Goal: Check status: Check status

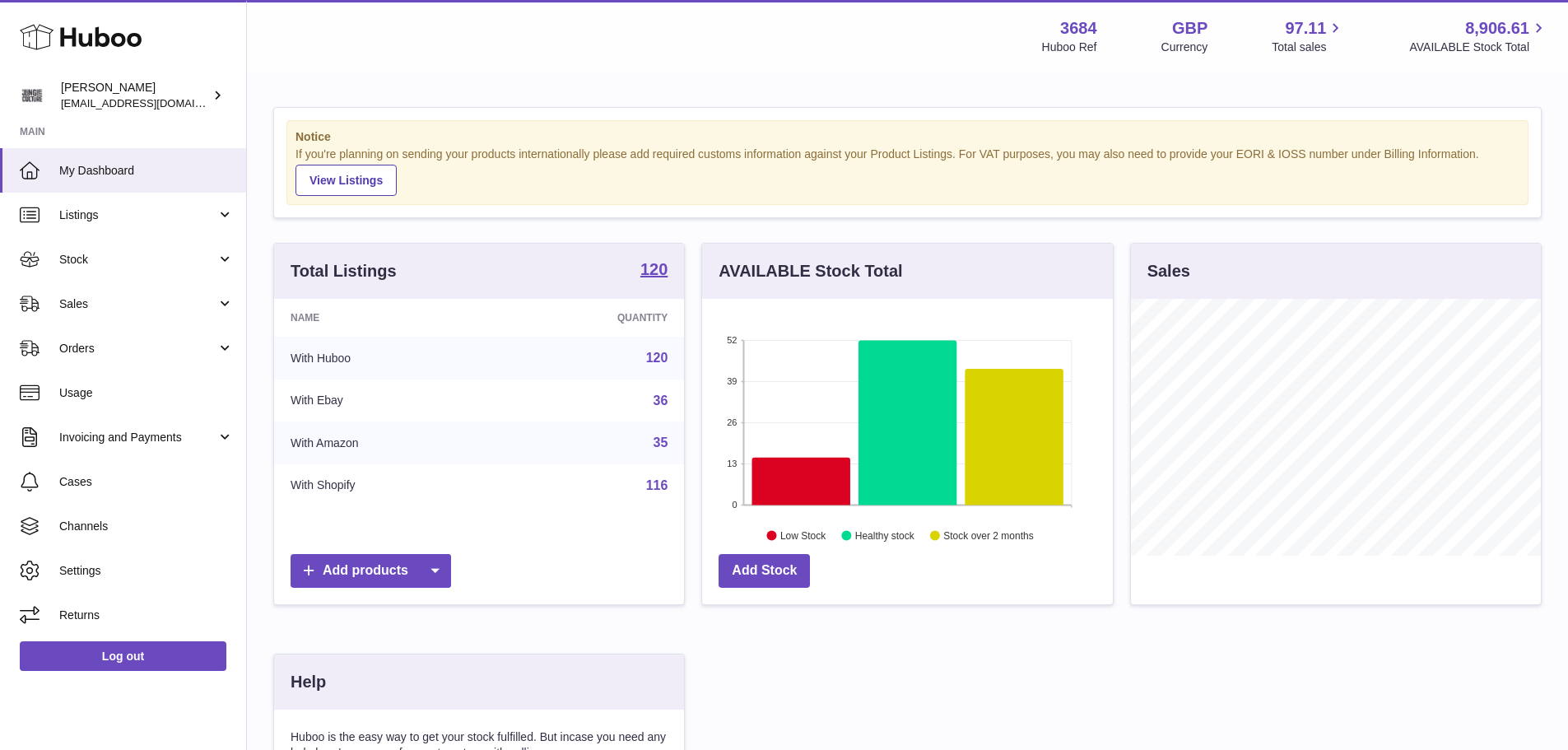
scroll to position [257, 411]
click at [128, 311] on span "Sales" at bounding box center [137, 304] width 157 height 16
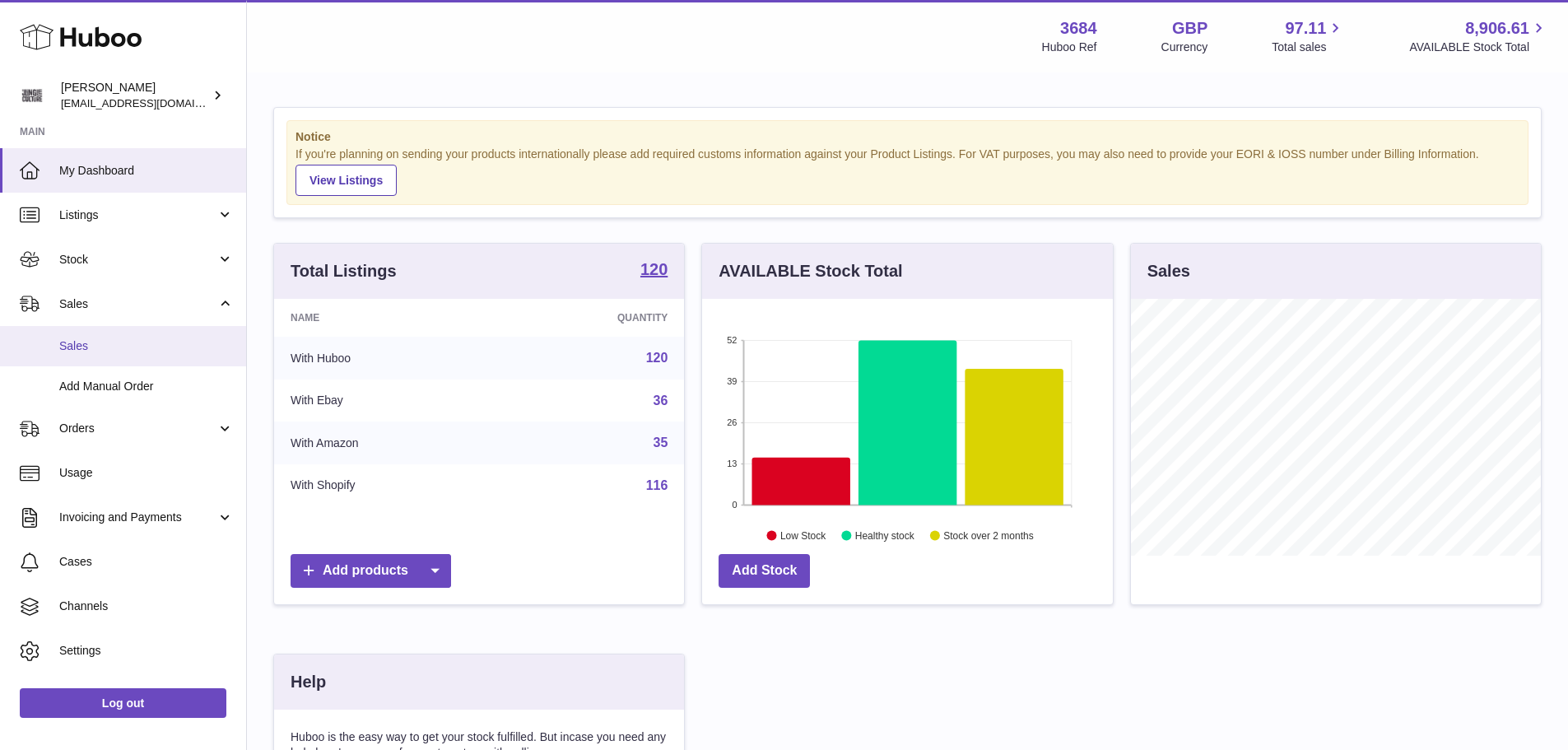
click at [117, 346] on span "Sales" at bounding box center [146, 346] width 175 height 16
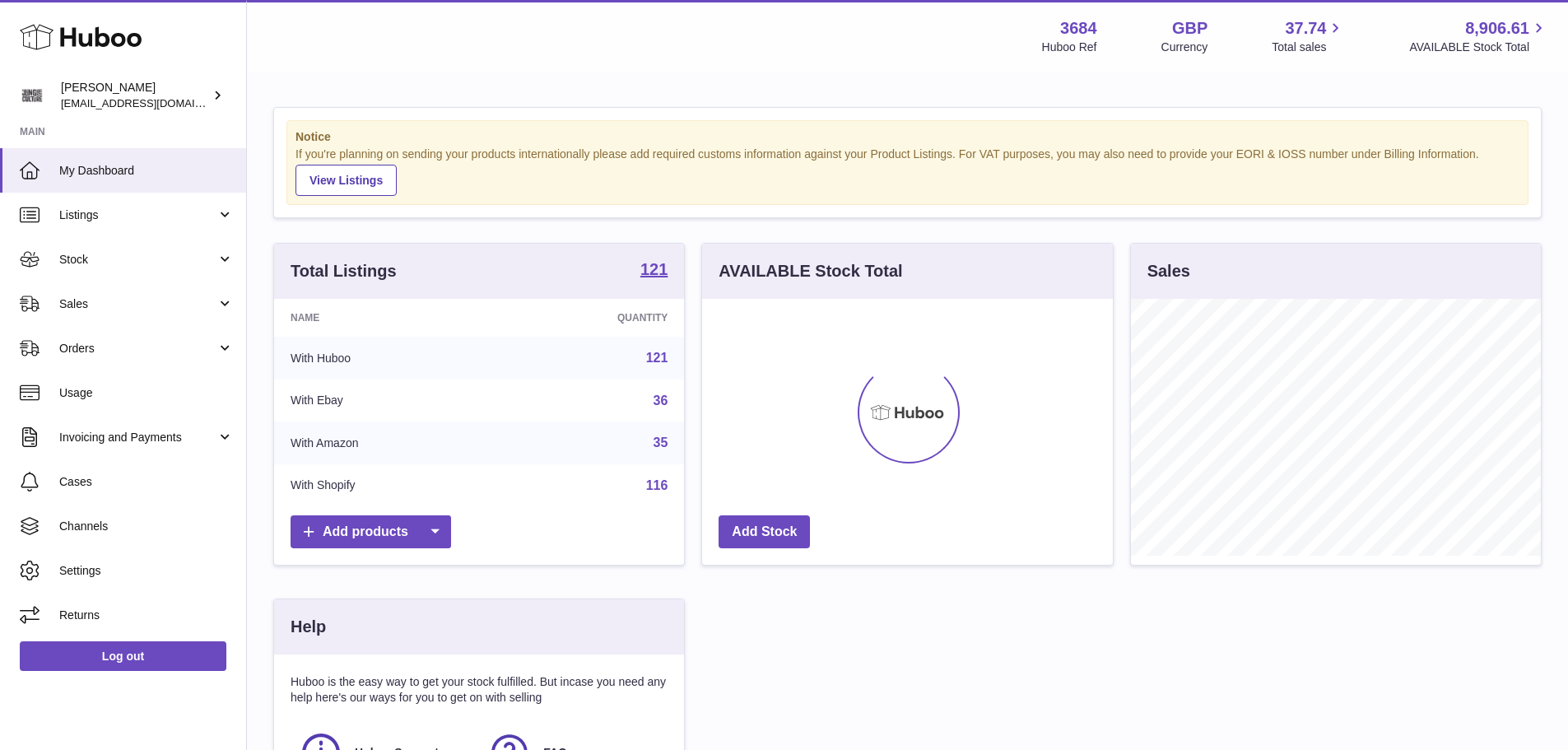
scroll to position [257, 411]
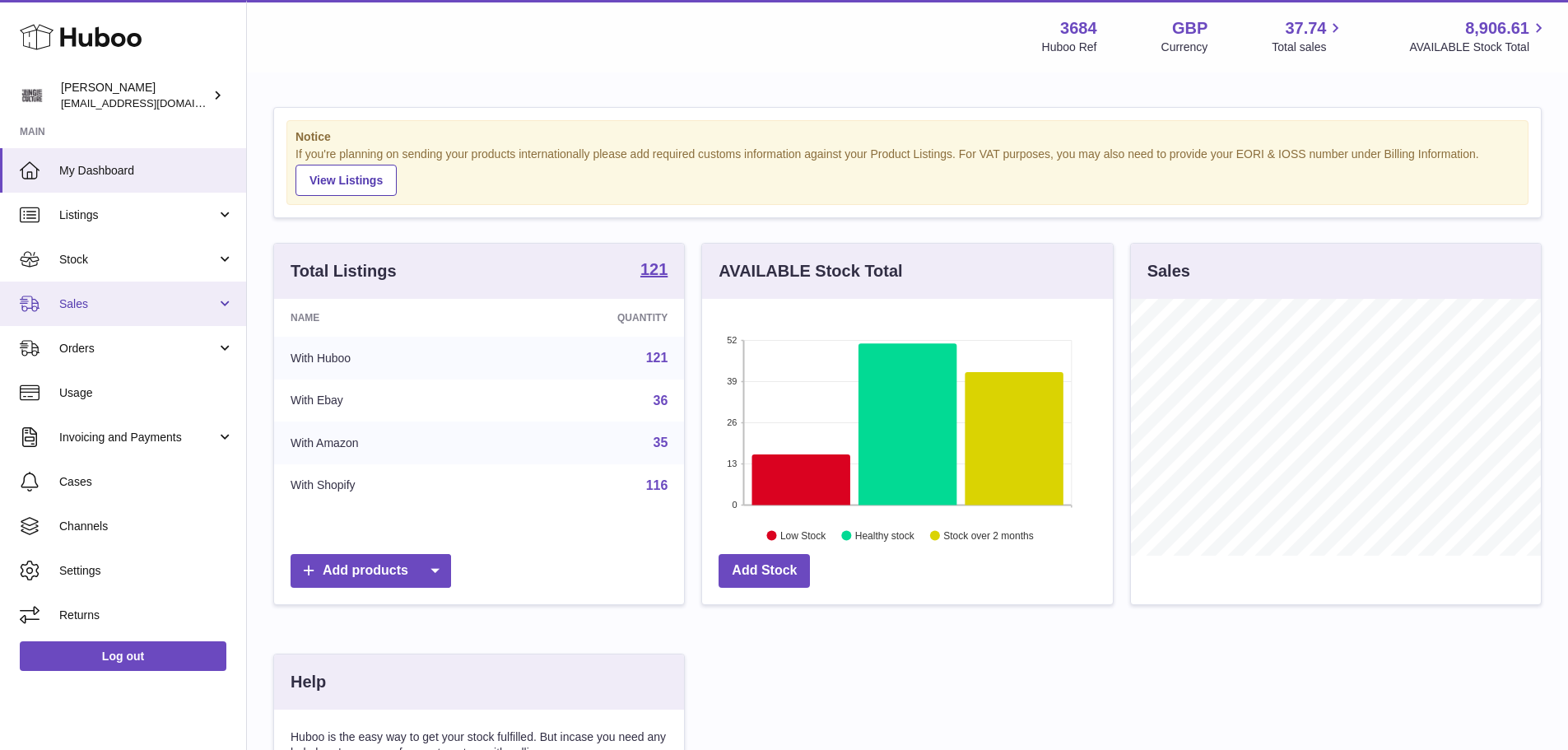
click at [116, 313] on link "Sales" at bounding box center [123, 303] width 246 height 44
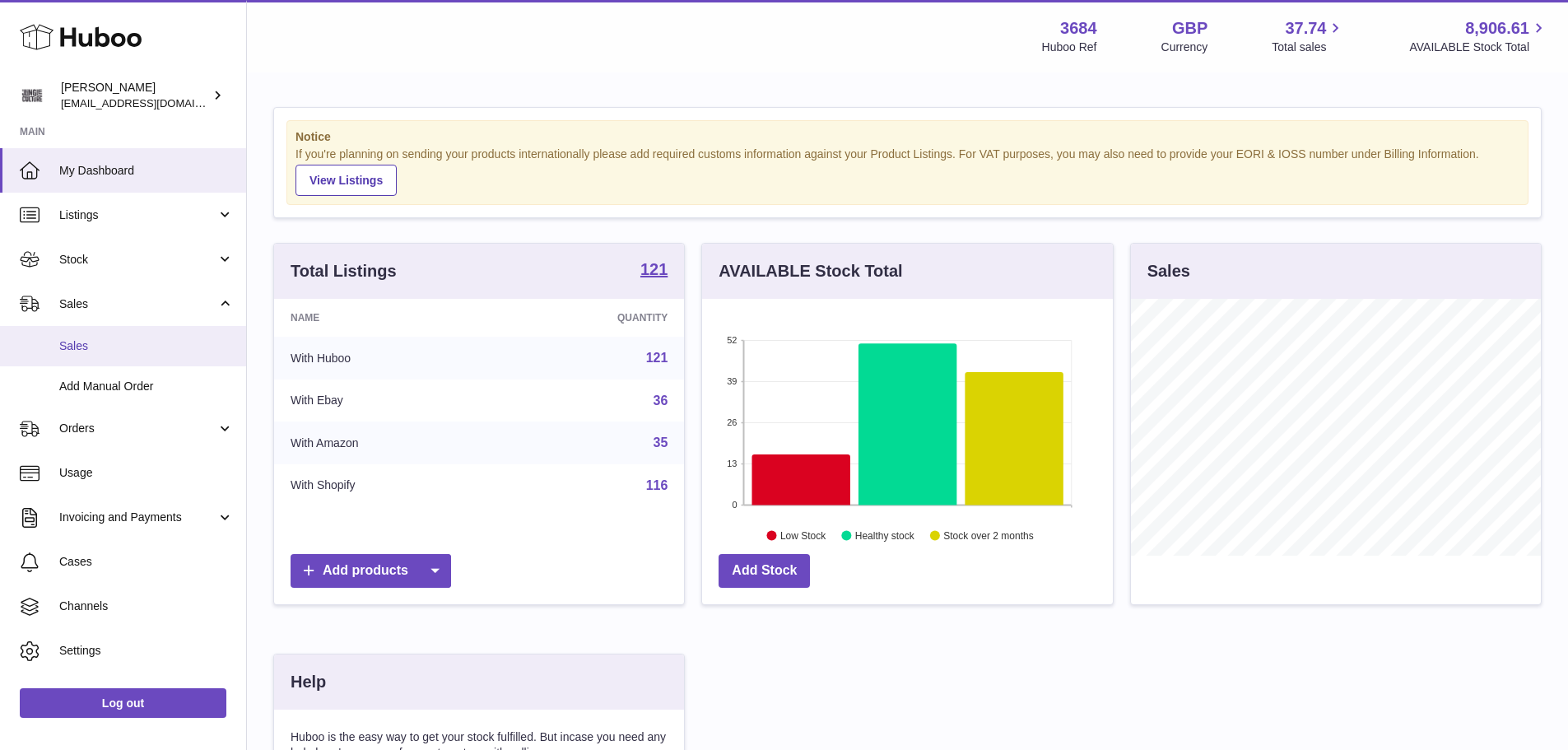
click at [111, 353] on span "Sales" at bounding box center [146, 346] width 175 height 16
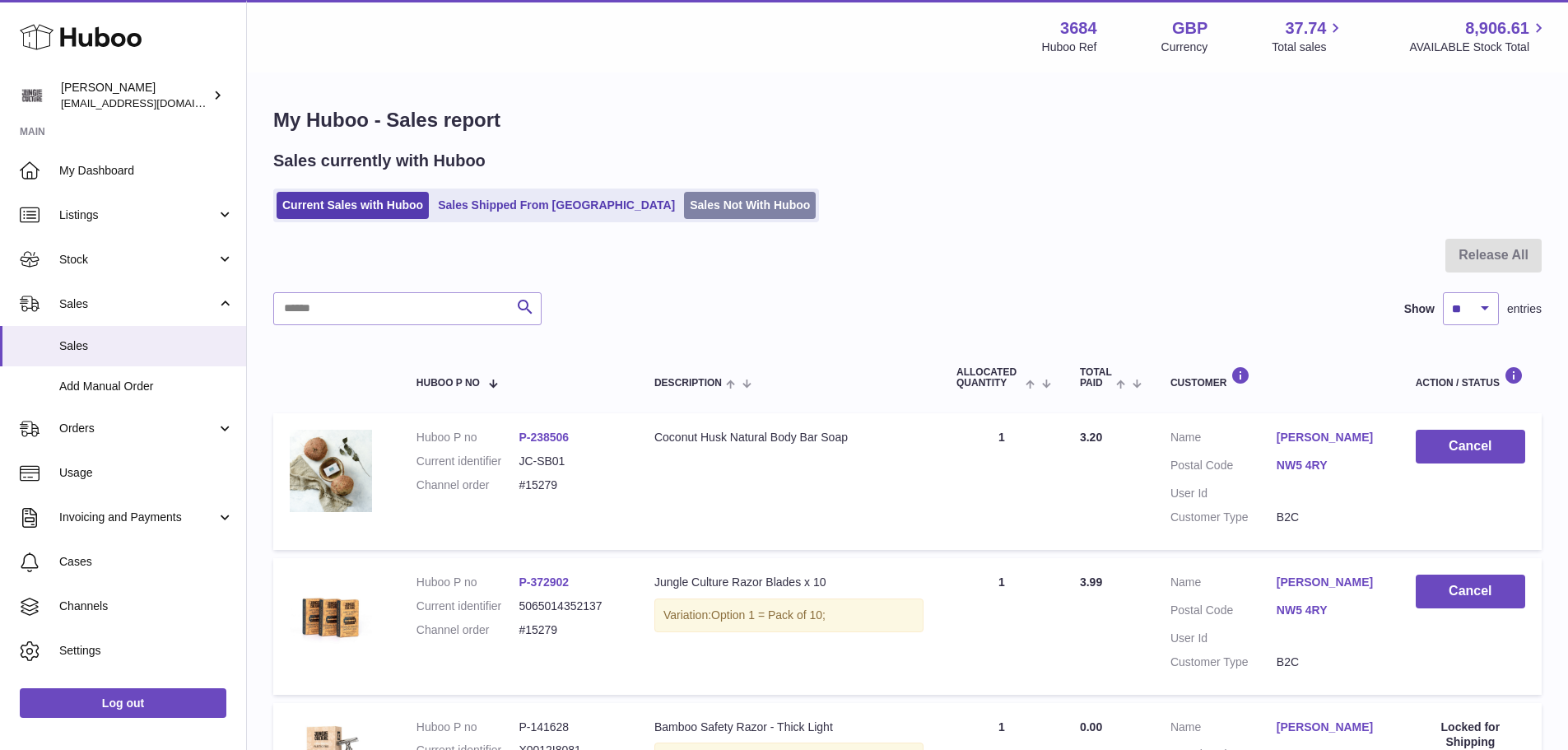
click at [684, 209] on link "Sales Not With Huboo" at bounding box center [749, 205] width 131 height 27
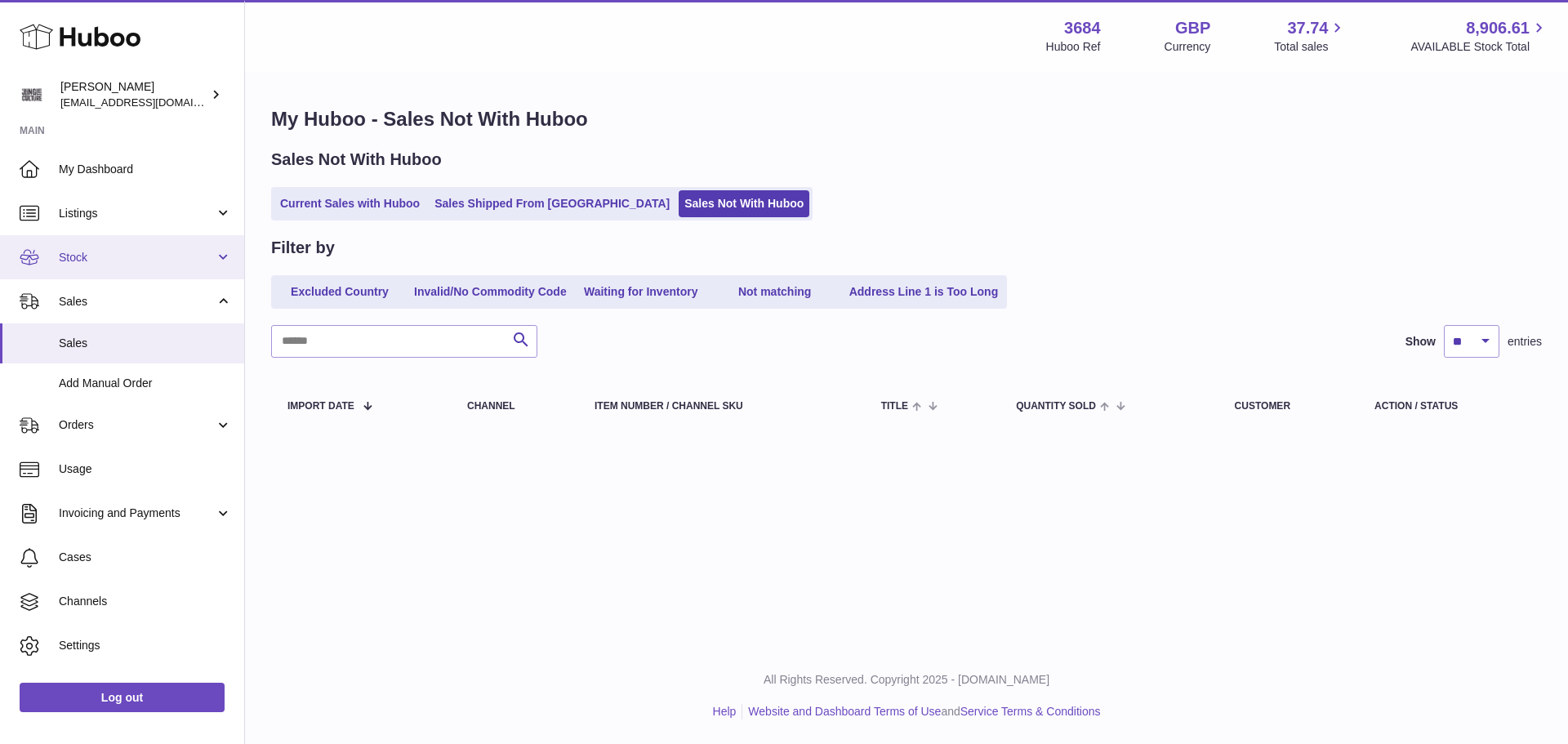
click at [149, 263] on span "Stock" at bounding box center [136, 258] width 156 height 16
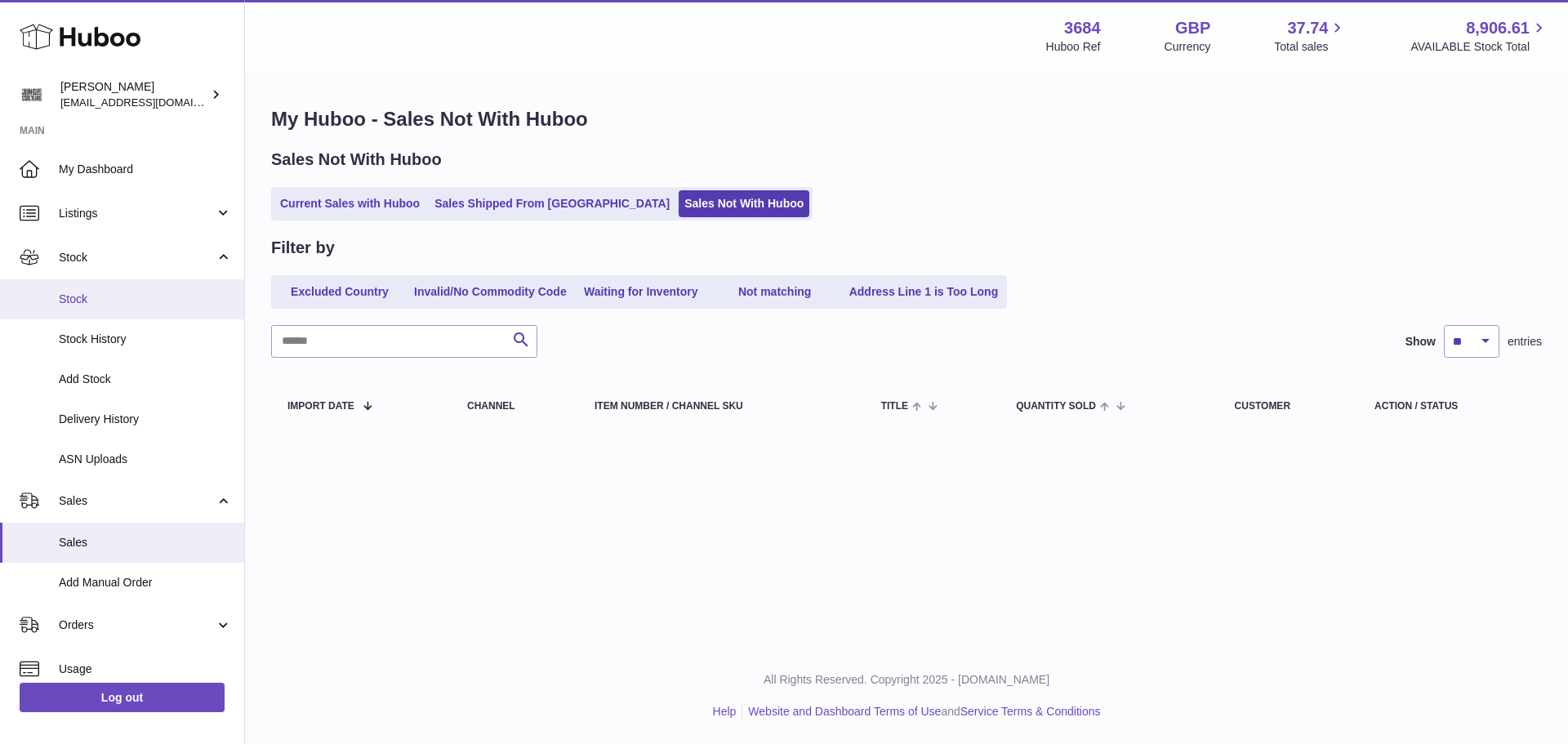
click at [139, 296] on span "Stock" at bounding box center [145, 299] width 174 height 16
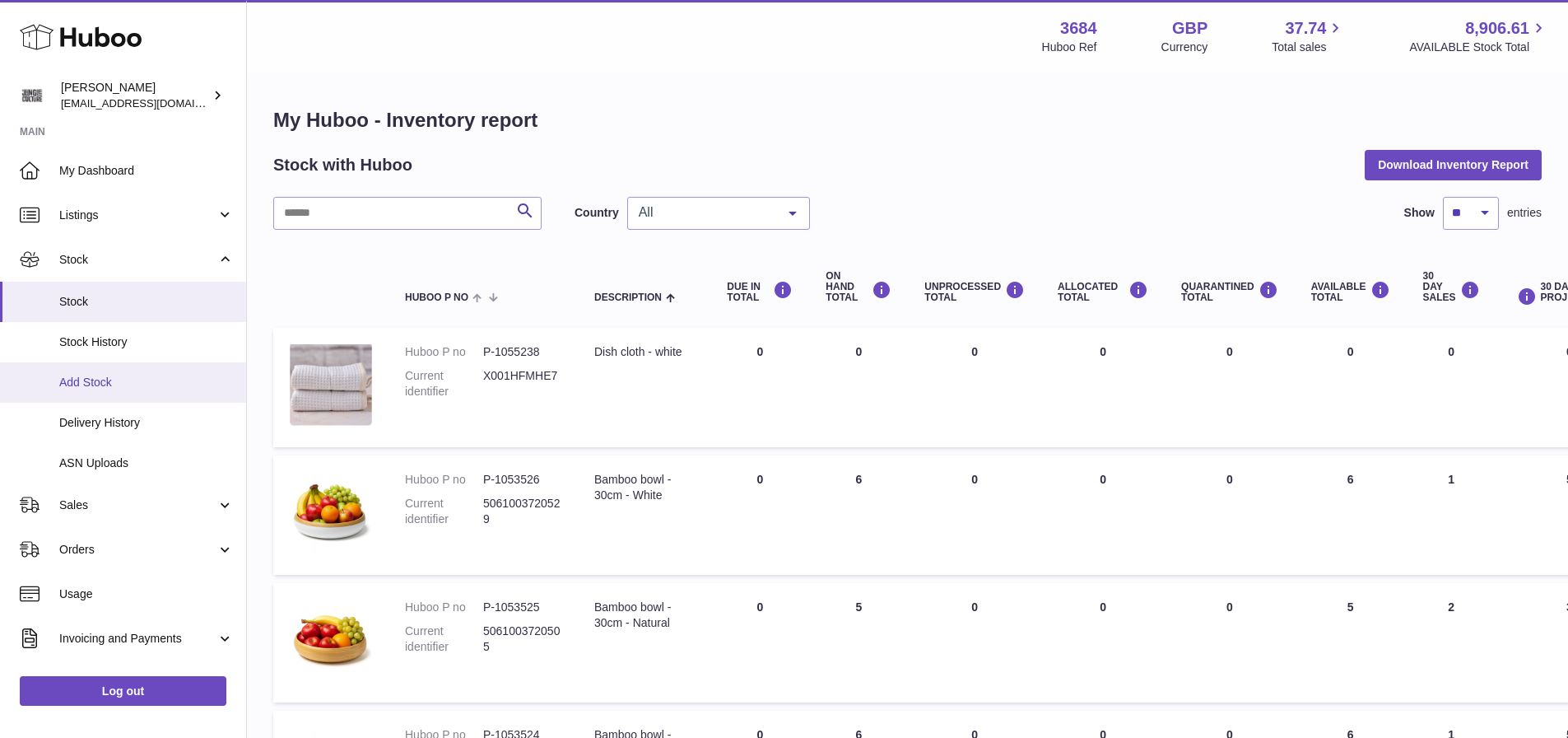
click at [104, 392] on link "Add Stock" at bounding box center [123, 382] width 246 height 41
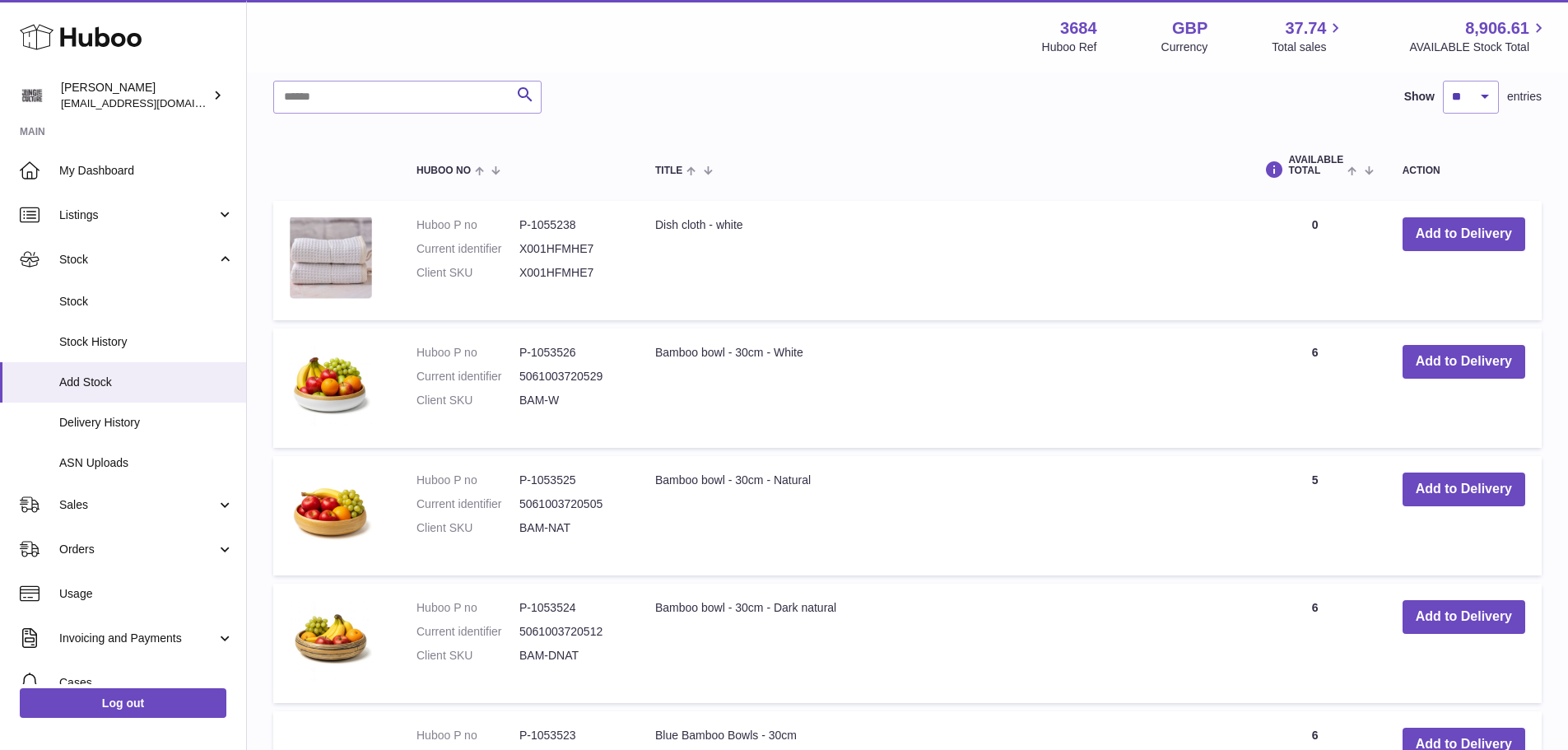
scroll to position [329, 0]
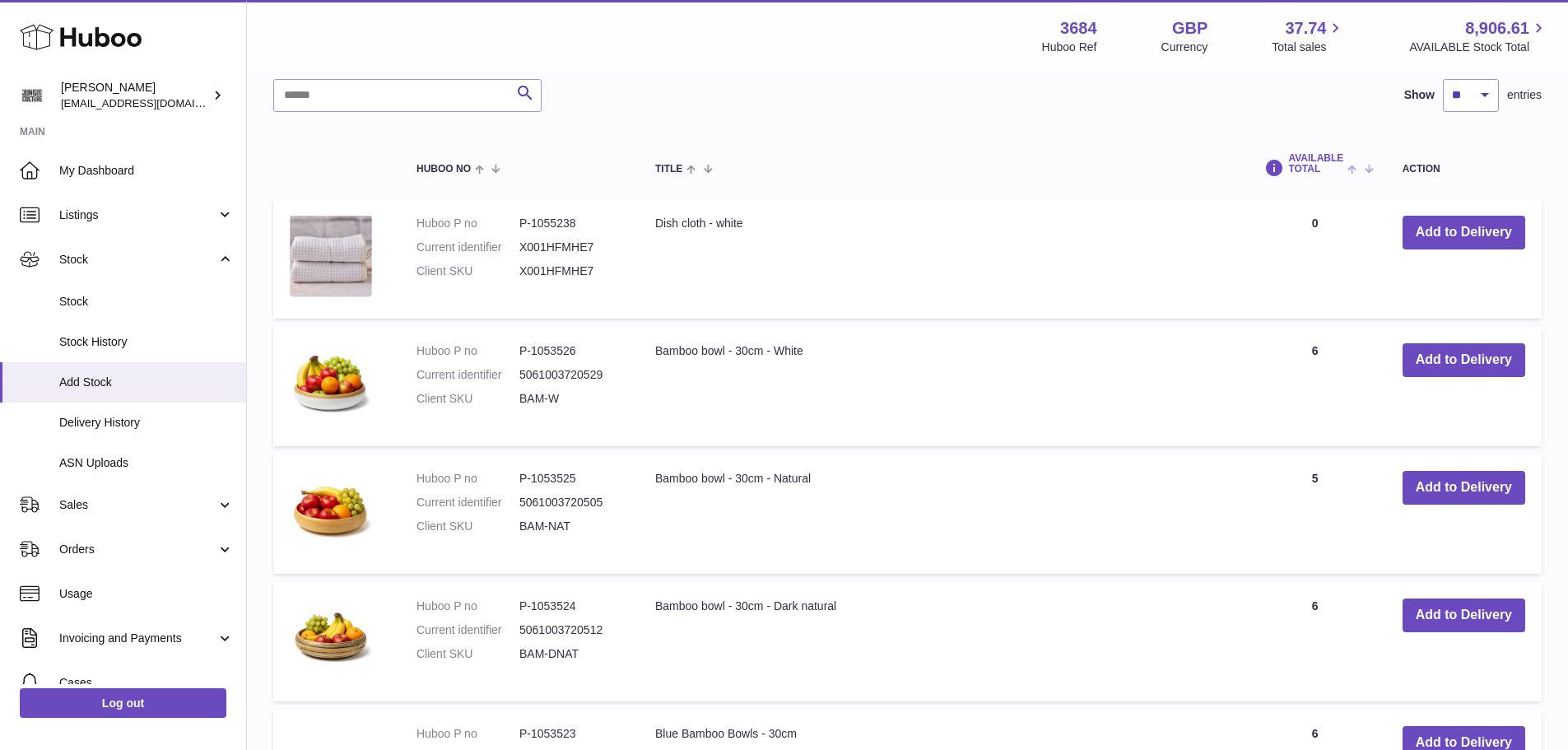
click at [1347, 169] on span at bounding box center [1356, 167] width 26 height 13
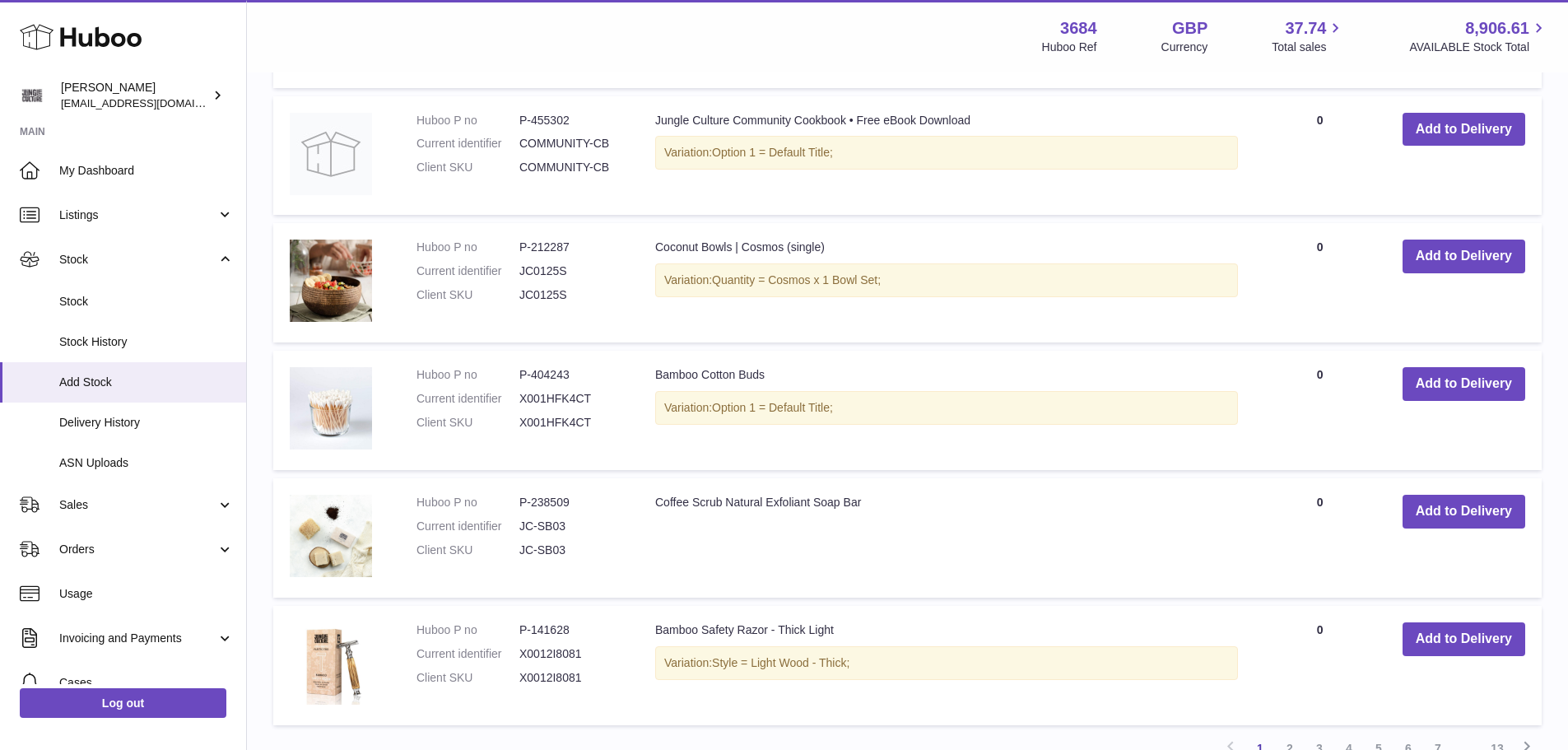
scroll to position [1152, 0]
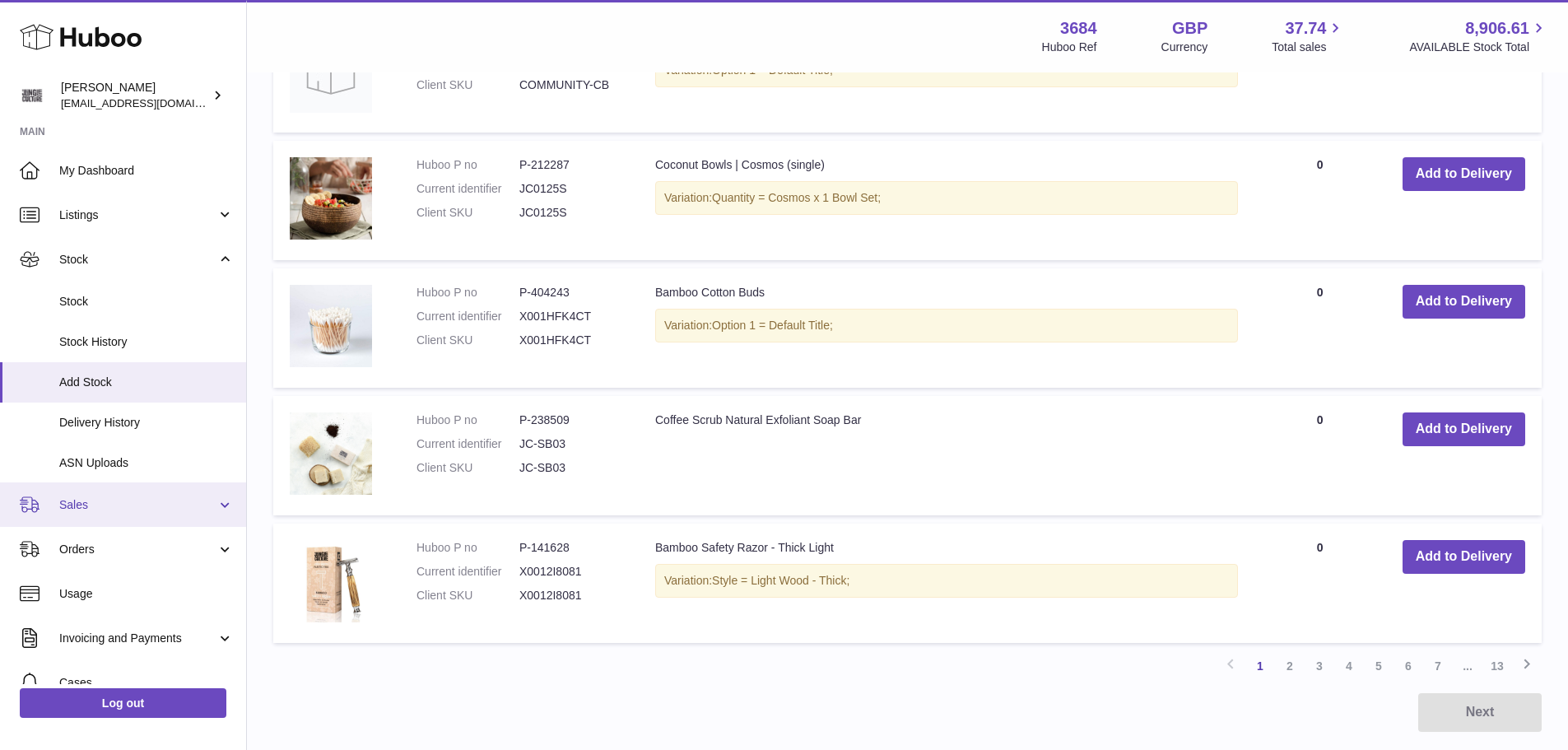
click at [109, 497] on span "Sales" at bounding box center [137, 505] width 157 height 16
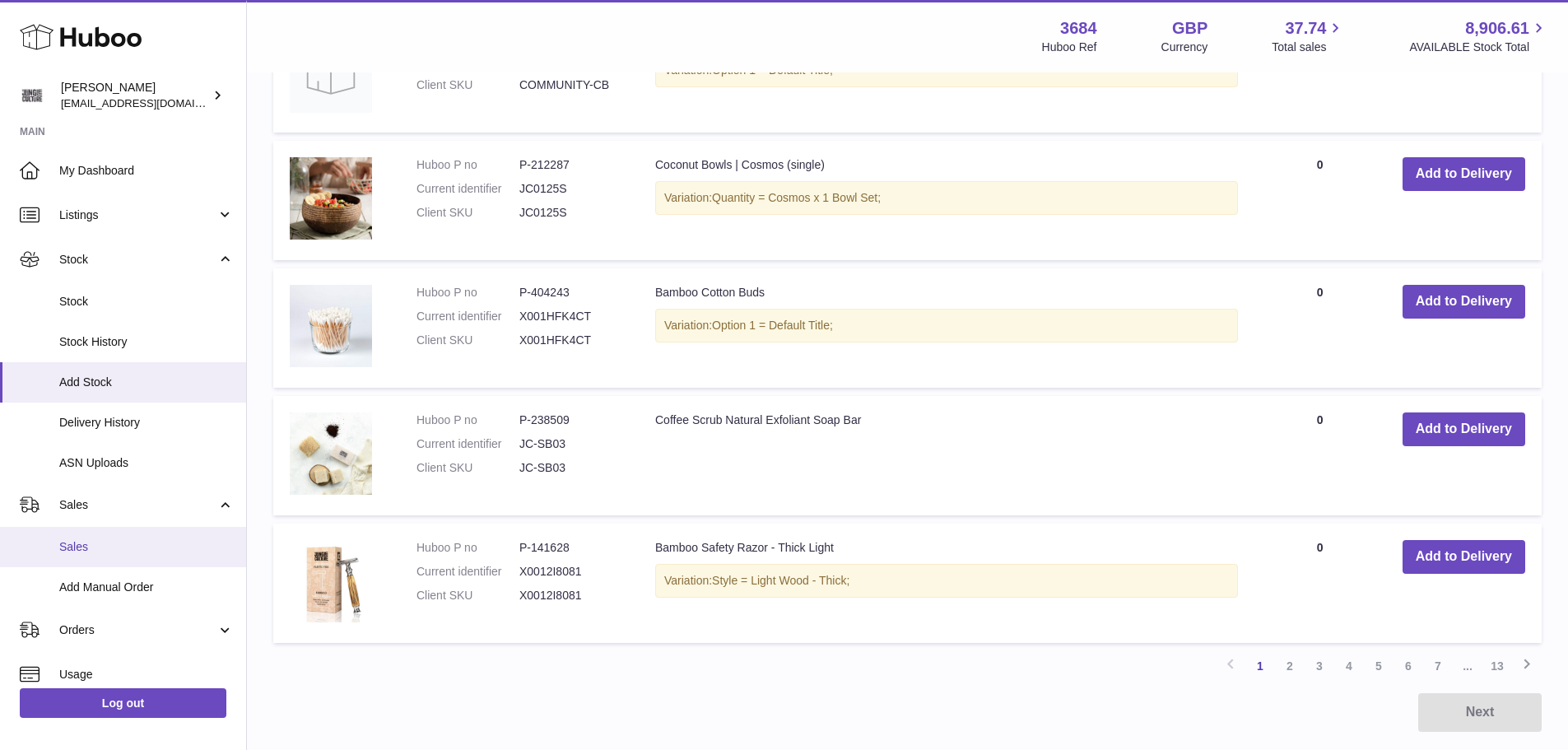
click at [117, 536] on link "Sales" at bounding box center [123, 546] width 246 height 41
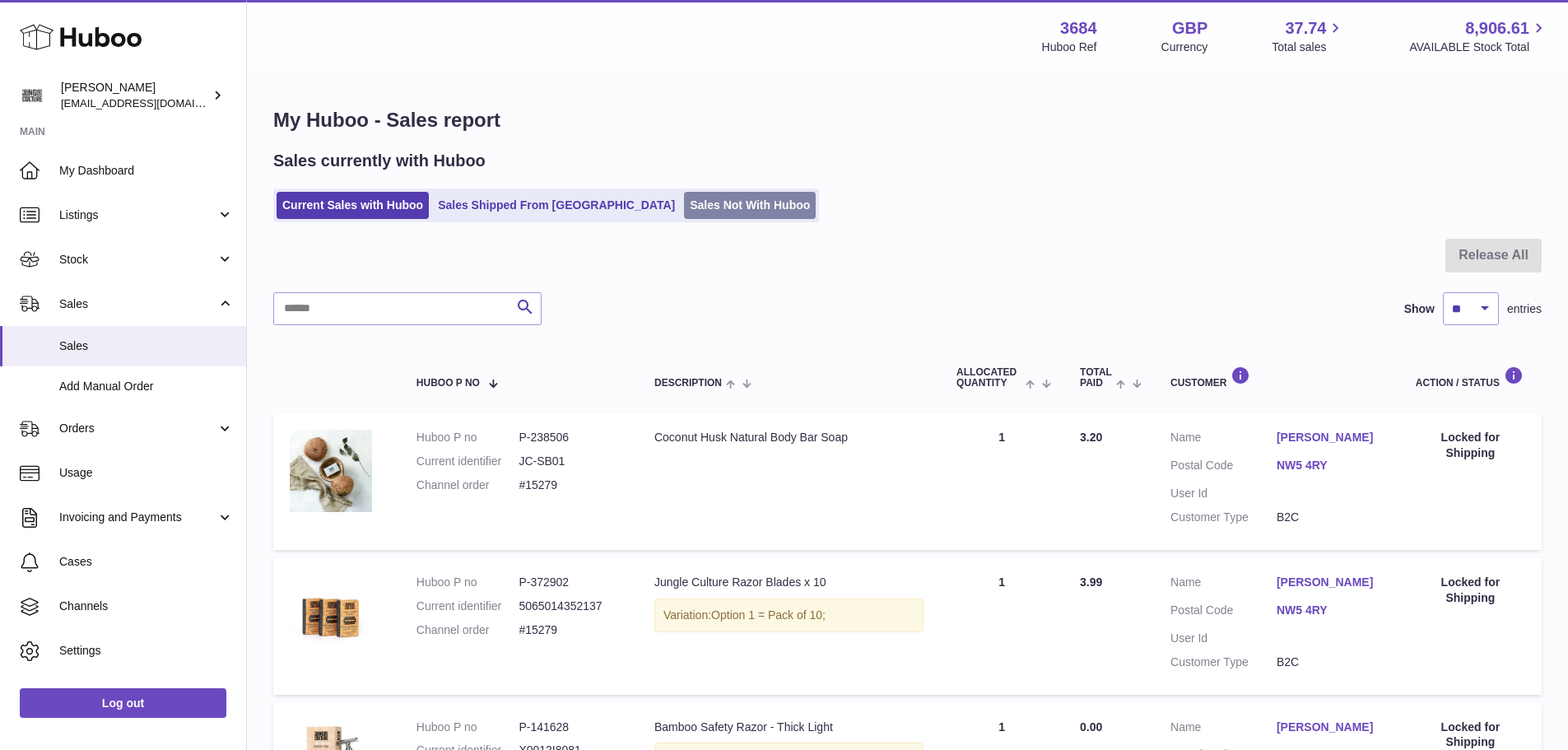
click at [684, 198] on link "Sales Not With Huboo" at bounding box center [749, 205] width 131 height 27
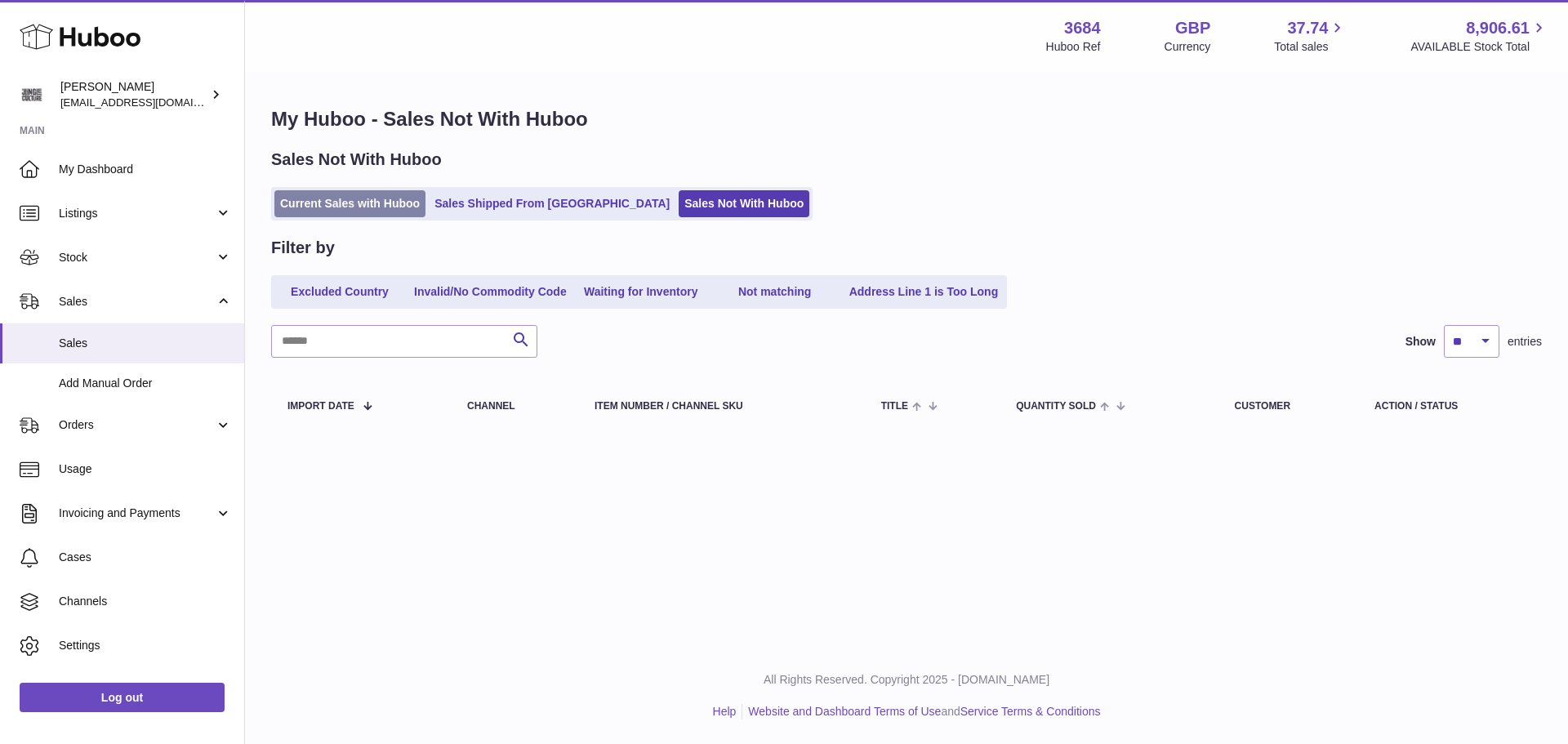
click at [373, 208] on link "Current Sales with Huboo" at bounding box center [350, 203] width 151 height 26
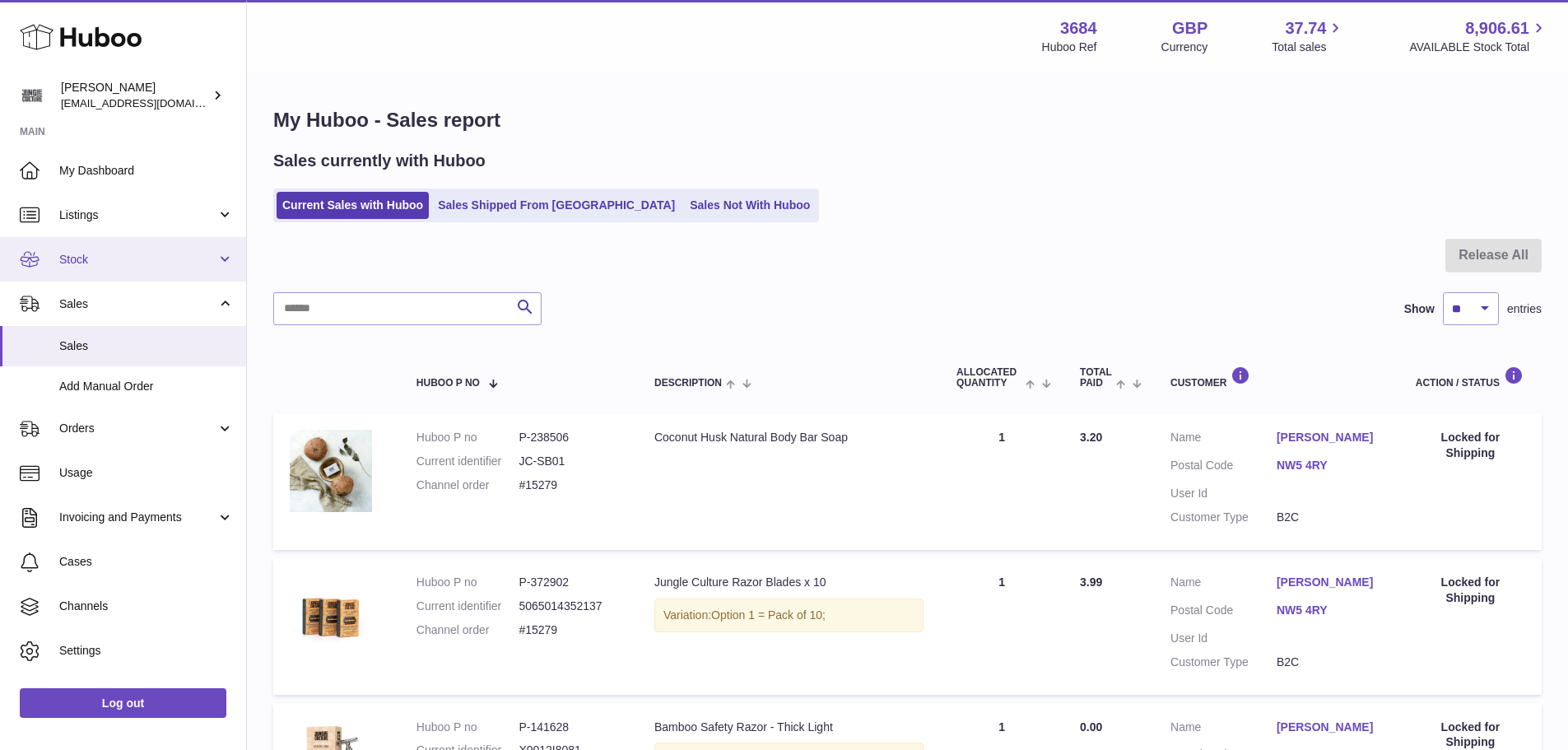
click at [135, 263] on span "Stock" at bounding box center [137, 260] width 157 height 16
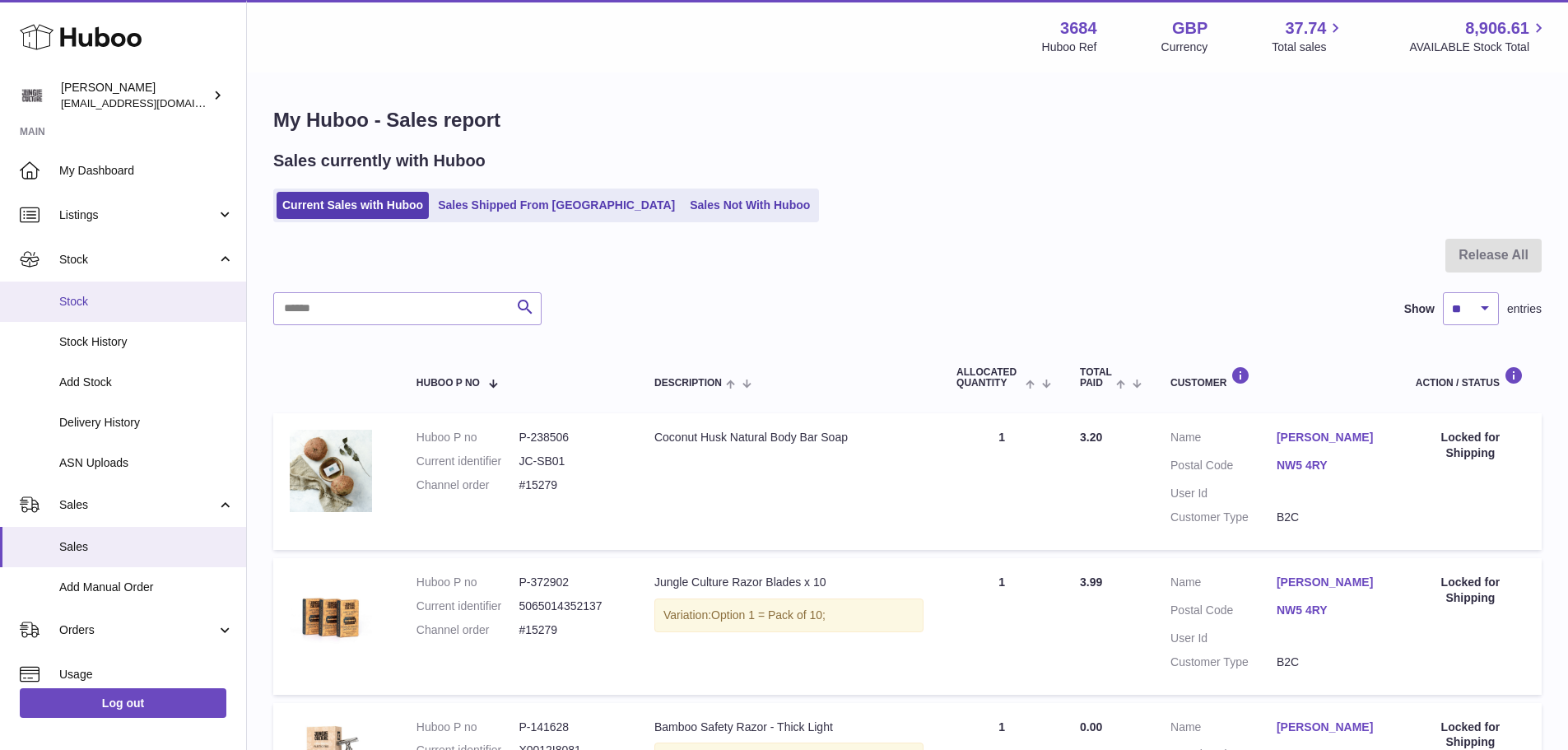
click at [127, 302] on span "Stock" at bounding box center [146, 301] width 175 height 16
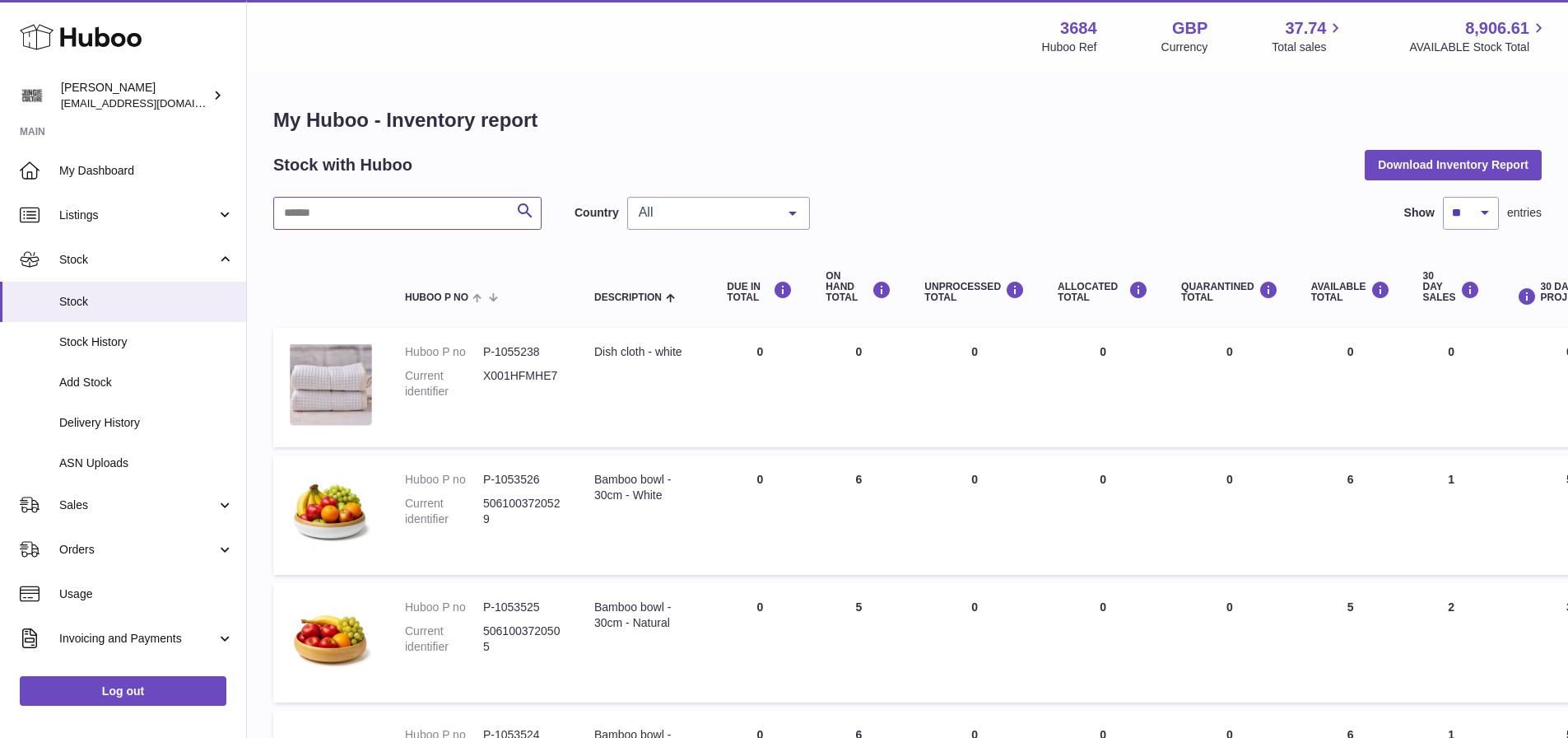
paste input "******"
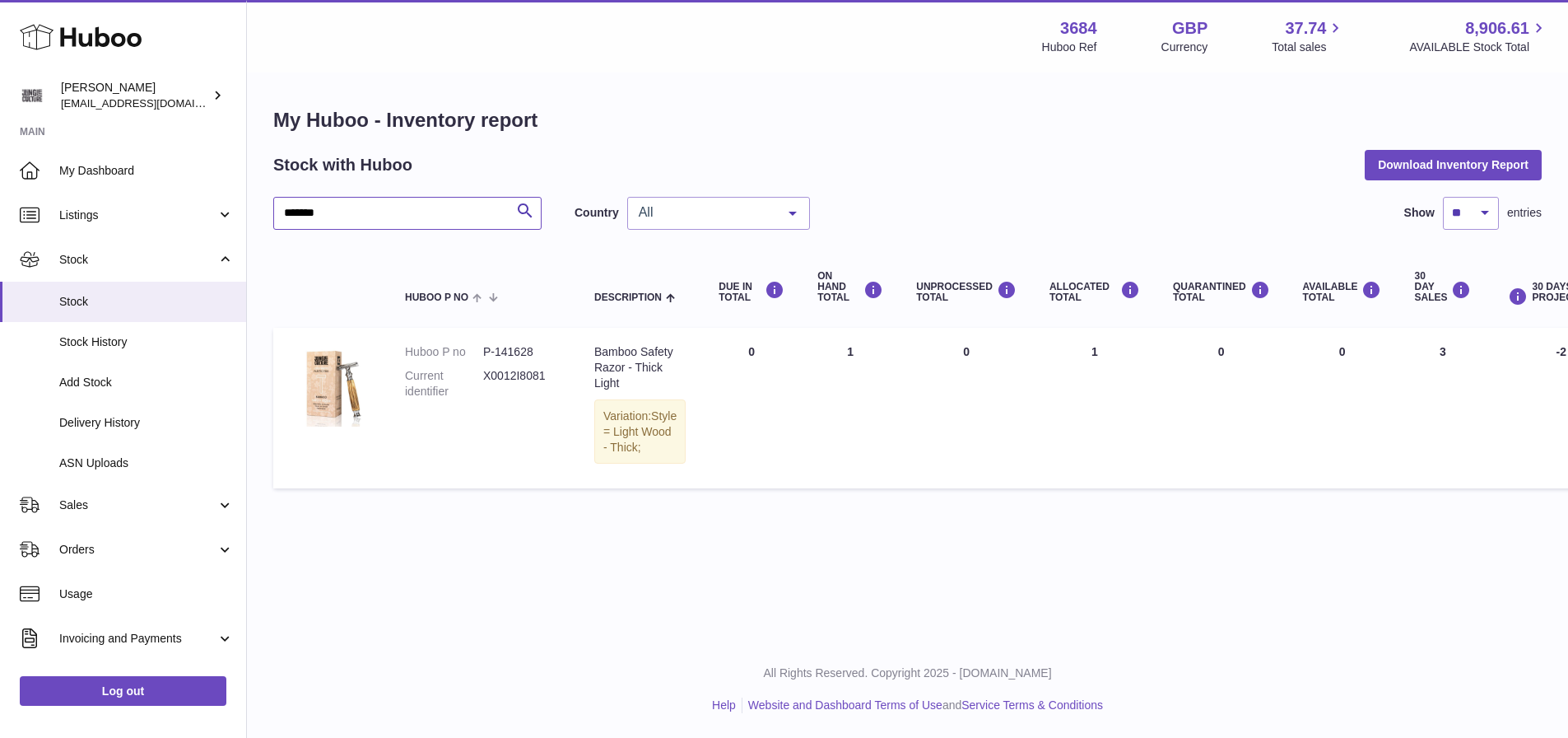
type input "******"
click at [117, 423] on span "Delivery History" at bounding box center [146, 423] width 175 height 16
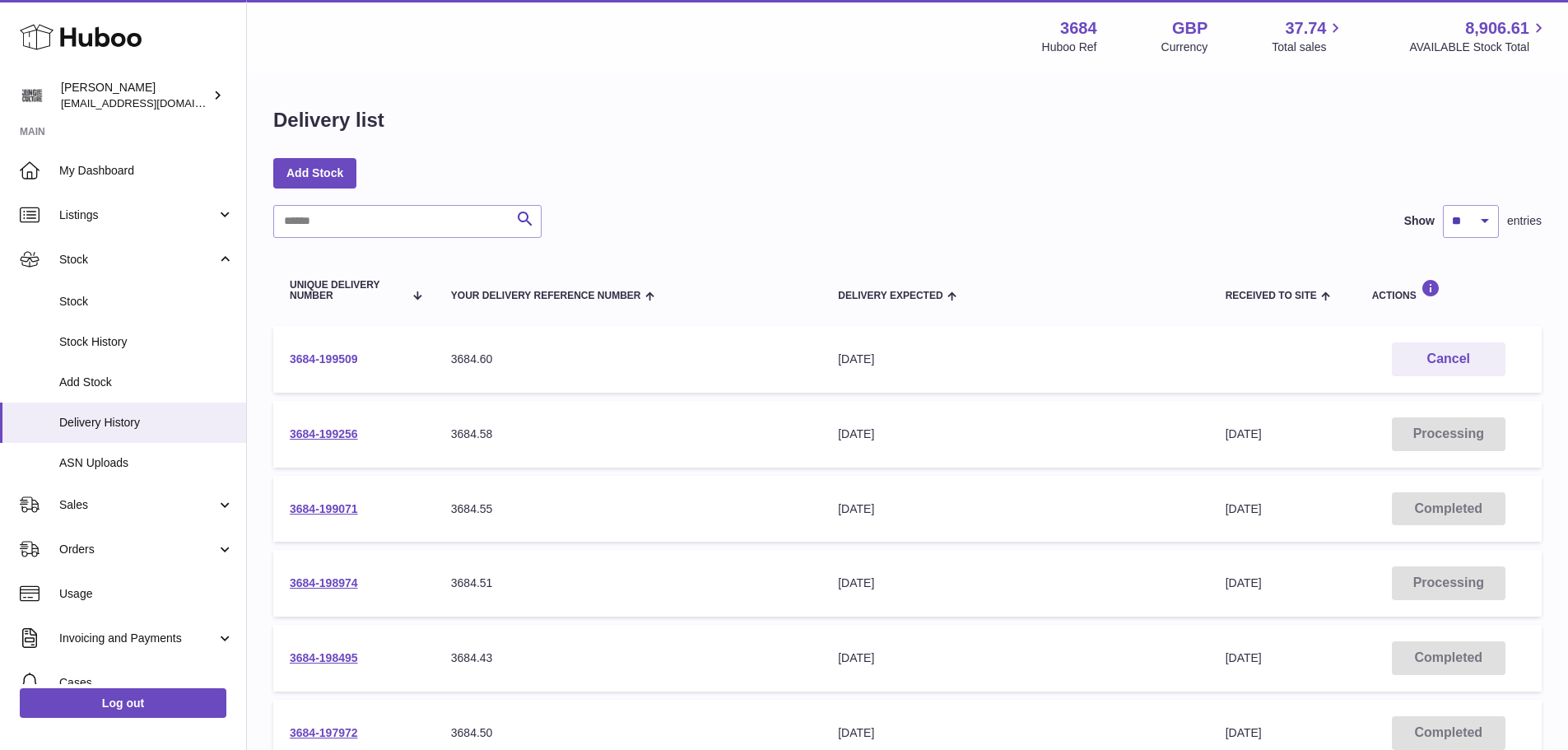
click at [325, 360] on link "3684-199509" at bounding box center [323, 358] width 68 height 13
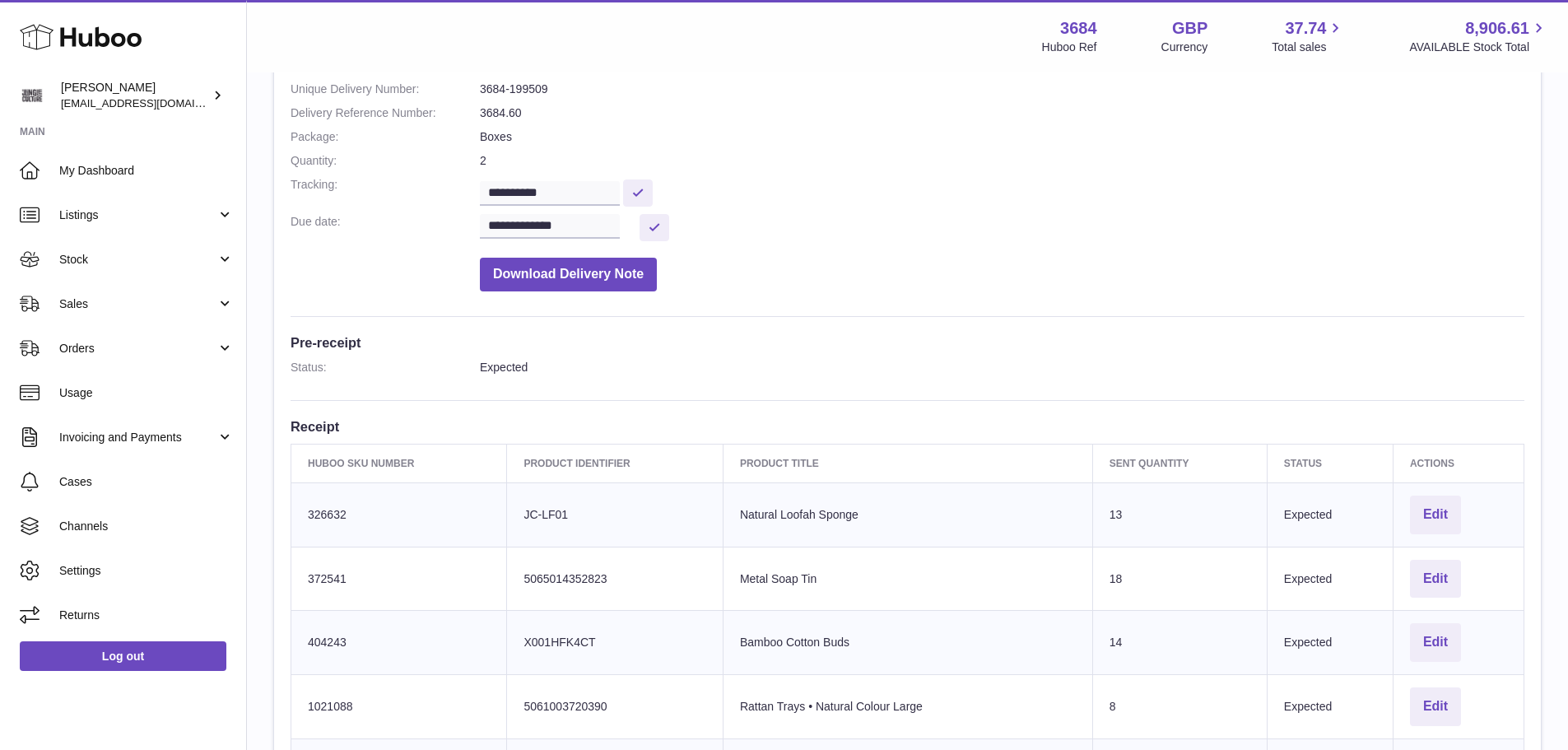
scroll to position [171, 0]
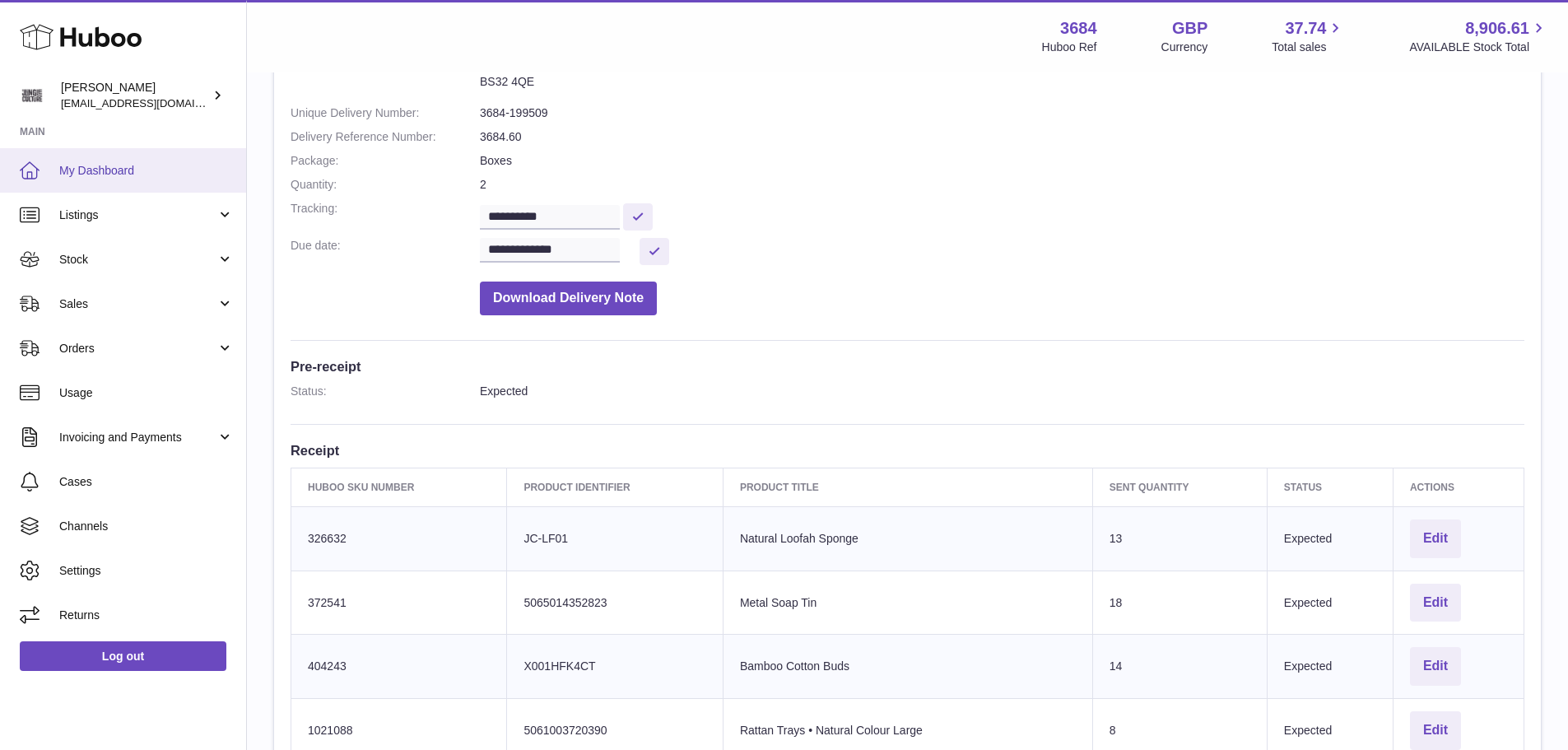
click at [134, 170] on span "My Dashboard" at bounding box center [146, 171] width 175 height 16
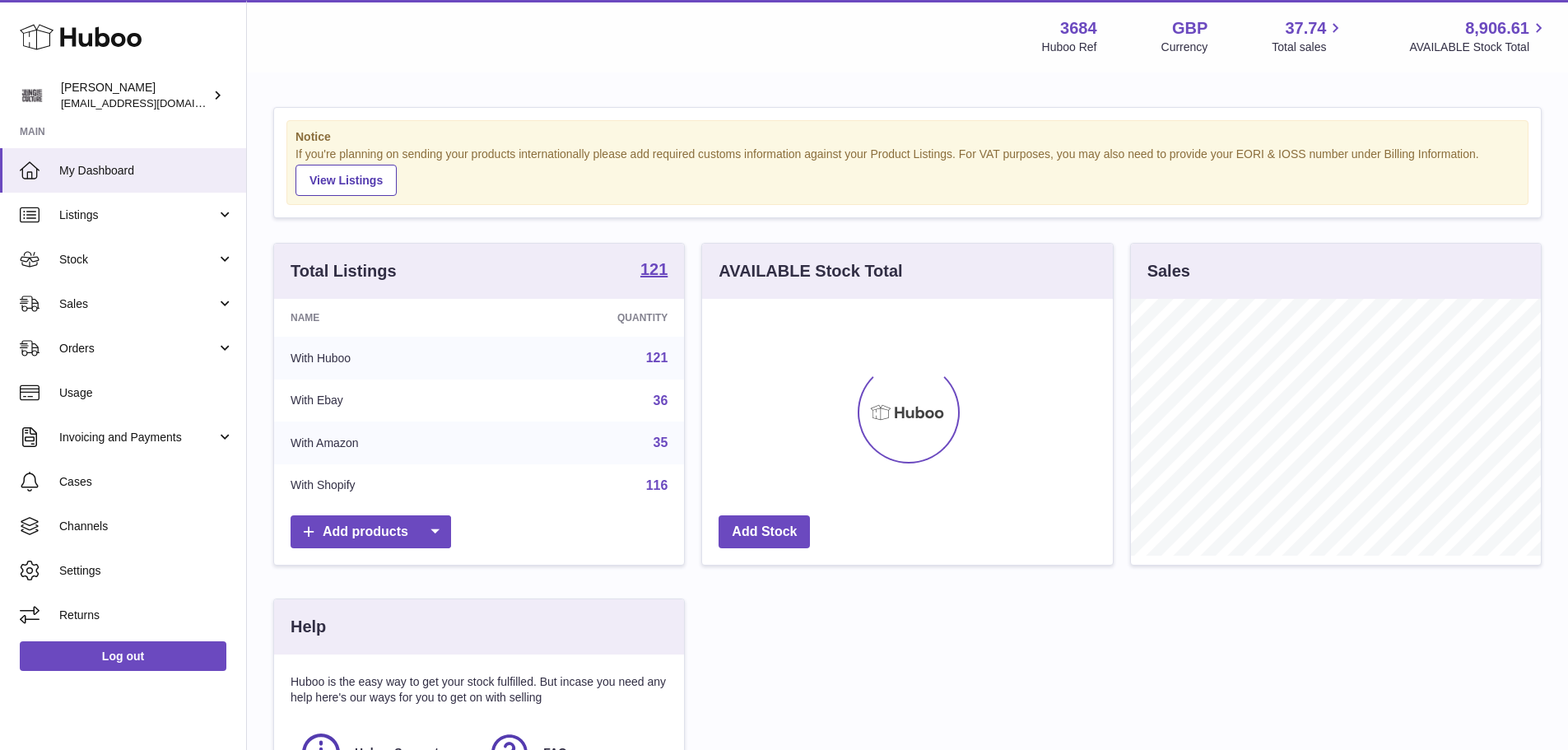
scroll to position [257, 411]
